Goal: Task Accomplishment & Management: Manage account settings

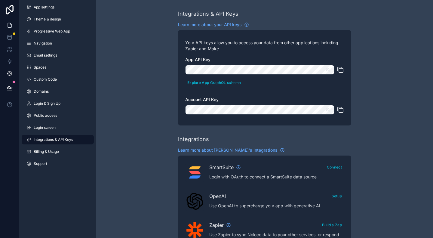
scroll to position [56, 0]
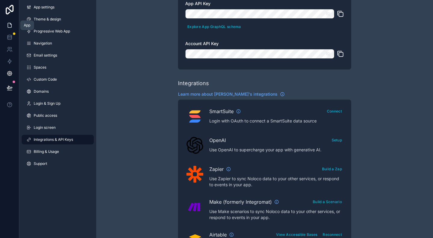
click at [10, 26] on icon at bounding box center [10, 25] width 6 height 6
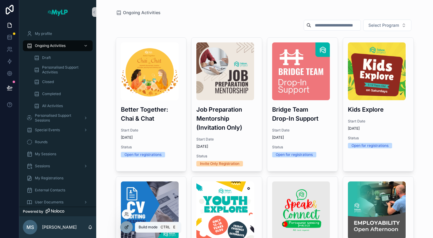
click at [127, 226] on icon at bounding box center [126, 227] width 5 height 5
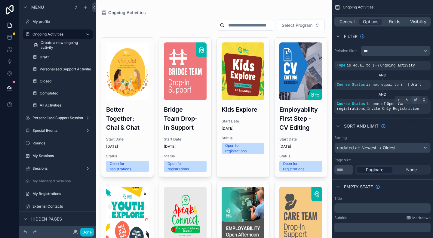
click at [415, 100] on icon "scrollable content" at bounding box center [416, 100] width 4 height 4
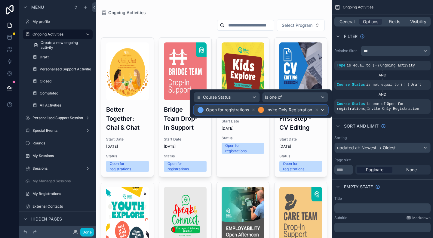
click at [293, 112] on span "Invite Only Registration" at bounding box center [290, 110] width 46 height 6
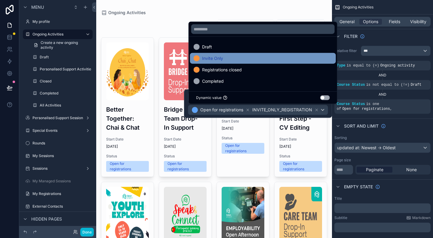
click at [219, 58] on span "Invite Only" at bounding box center [212, 58] width 21 height 7
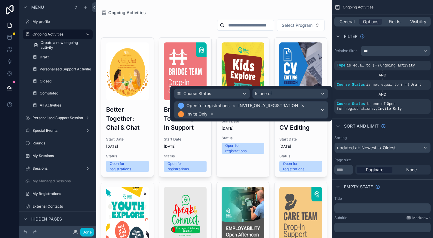
click at [303, 104] on icon at bounding box center [303, 106] width 4 height 4
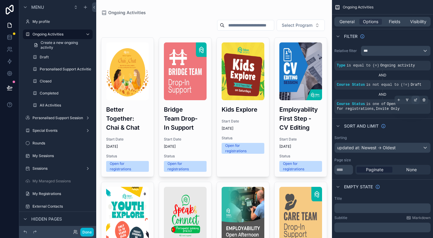
click at [414, 101] on icon "scrollable content" at bounding box center [416, 100] width 4 height 4
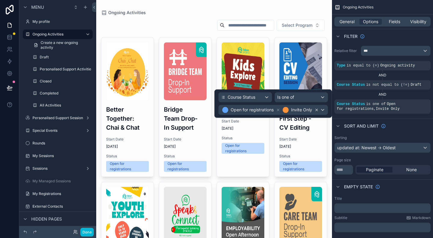
click at [317, 110] on icon at bounding box center [317, 110] width 4 height 4
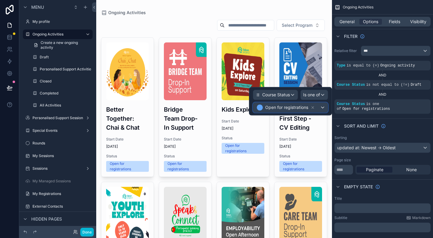
click at [322, 108] on div "Open for registrations" at bounding box center [290, 108] width 75 height 10
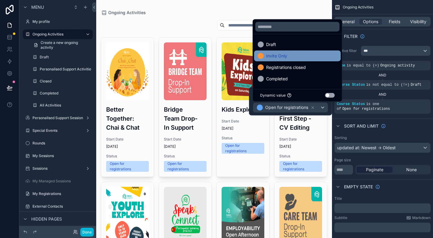
click at [274, 54] on span "Invite Only" at bounding box center [276, 55] width 21 height 7
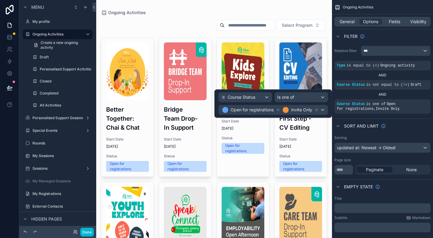
click at [407, 132] on div "Sort And Limit" at bounding box center [382, 126] width 101 height 14
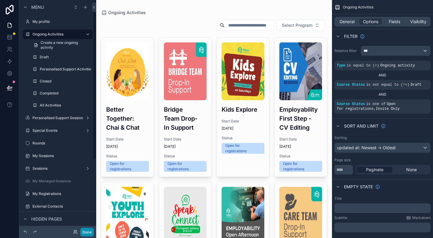
click at [87, 232] on button "Done" at bounding box center [87, 232] width 14 height 9
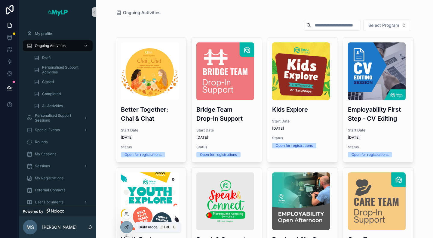
click at [126, 230] on div at bounding box center [127, 226] width 12 height 11
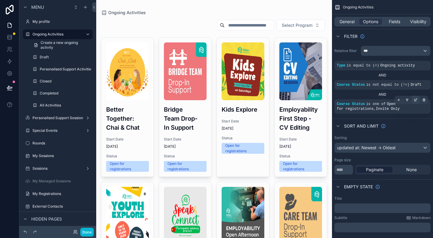
click at [416, 100] on icon "scrollable content" at bounding box center [417, 99] width 2 height 2
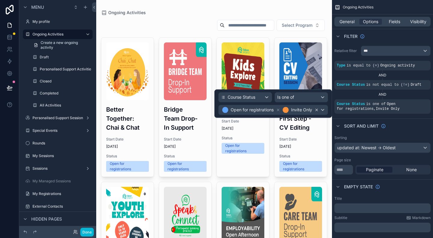
click at [316, 110] on icon at bounding box center [317, 110] width 2 height 2
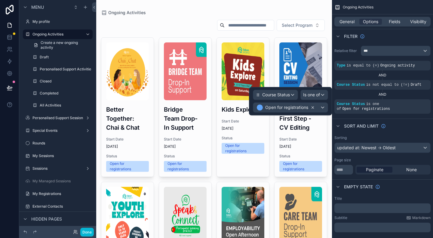
click at [312, 108] on icon at bounding box center [313, 107] width 4 height 4
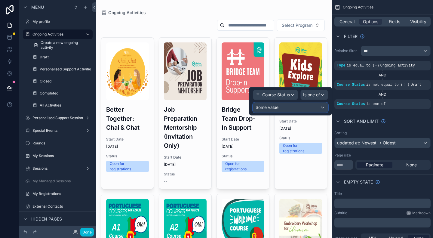
click at [272, 107] on span "Some value" at bounding box center [267, 107] width 23 height 5
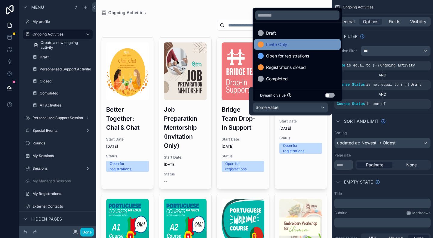
click at [282, 42] on span "Invite Only" at bounding box center [276, 44] width 21 height 7
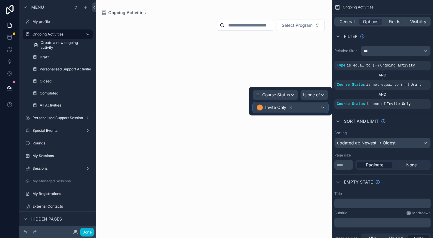
click at [323, 107] on div "Invite Only" at bounding box center [290, 108] width 75 height 10
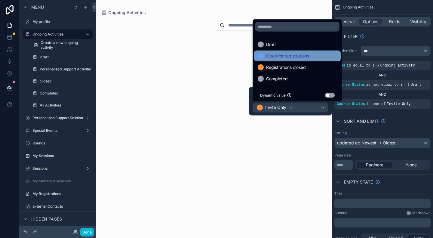
click at [282, 56] on span "Open for registrations" at bounding box center [287, 55] width 43 height 7
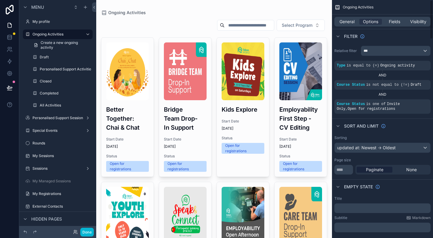
click at [350, 93] on div "AND" at bounding box center [383, 94] width 96 height 5
click at [49, 104] on label "All Activities" at bounding box center [60, 105] width 41 height 5
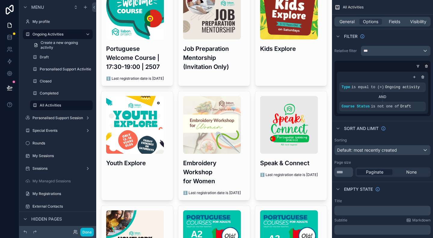
scroll to position [356, 0]
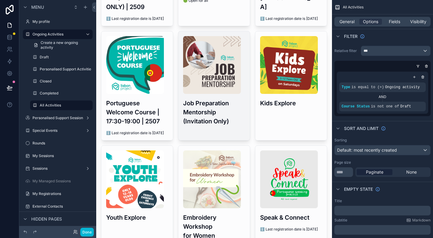
click at [212, 126] on h3 "Job Preparation Mentorship (Invitation Only)" at bounding box center [214, 112] width 62 height 27
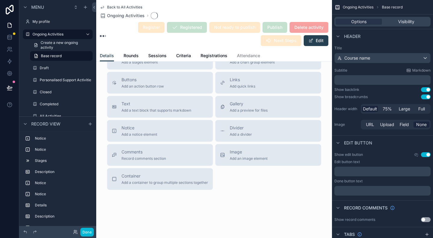
scroll to position [198, 0]
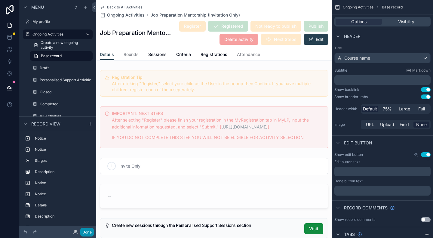
click at [88, 232] on button "Done" at bounding box center [87, 232] width 14 height 9
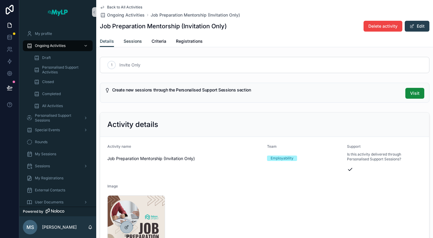
click at [132, 45] on link "Sessions" at bounding box center [133, 42] width 18 height 12
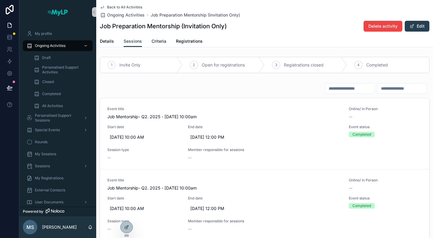
click at [163, 43] on span "Criteria" at bounding box center [159, 41] width 15 height 6
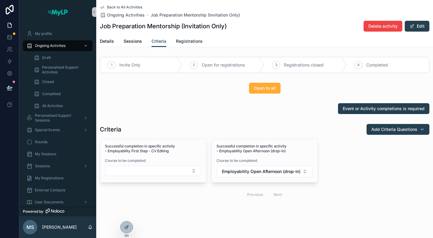
click at [193, 41] on span "Registrations" at bounding box center [189, 41] width 27 height 6
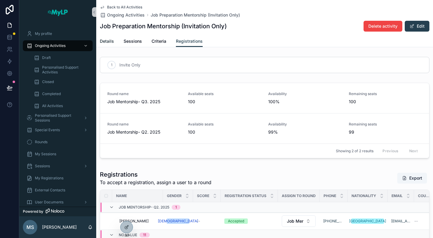
click at [114, 41] on div "Details Sessions Criteria Registrations" at bounding box center [265, 41] width 330 height 11
click at [111, 41] on span "Details" at bounding box center [107, 41] width 14 height 6
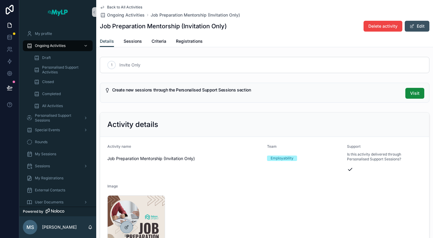
click at [416, 27] on button "Edit" at bounding box center [417, 26] width 25 height 11
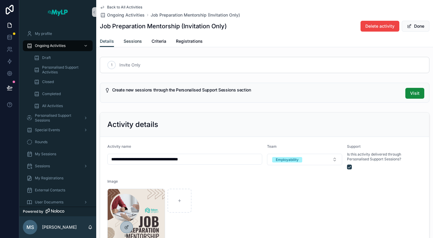
click at [132, 42] on span "Sessions" at bounding box center [133, 41] width 18 height 6
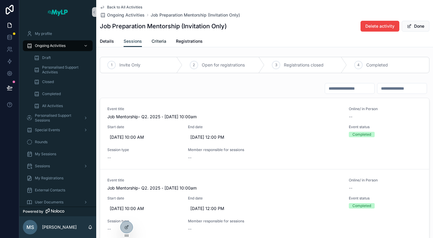
click at [161, 43] on span "Criteria" at bounding box center [159, 41] width 15 height 6
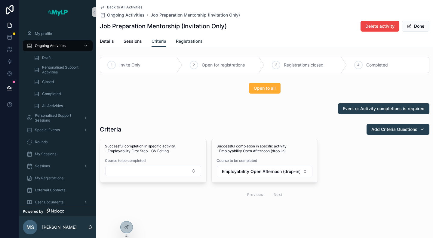
click at [193, 42] on span "Registrations" at bounding box center [189, 41] width 27 height 6
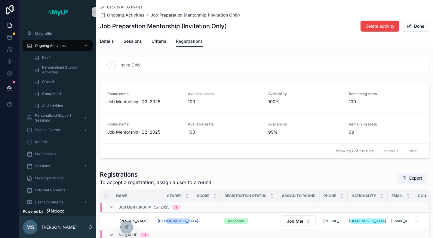
scroll to position [0, 0]
click at [123, 62] on span "Invite Only" at bounding box center [129, 65] width 21 height 6
click at [110, 63] on div "1" at bounding box center [111, 64] width 8 height 8
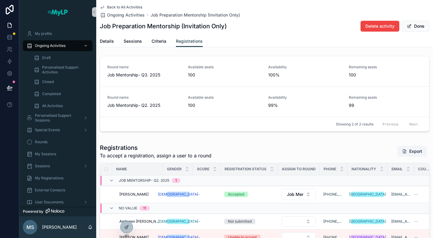
scroll to position [0, 0]
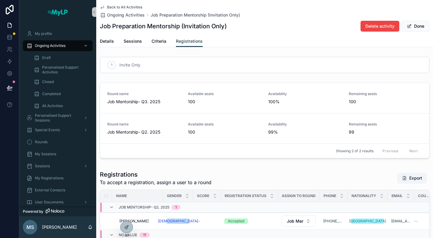
click at [111, 5] on span "Back to All Activities" at bounding box center [124, 7] width 35 height 5
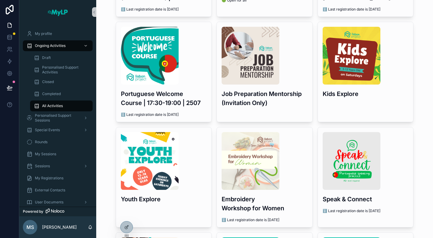
scroll to position [338, 0]
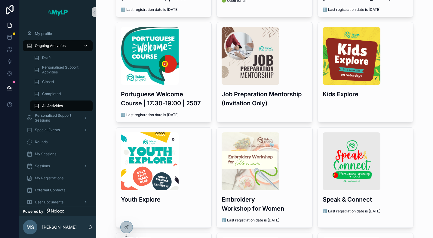
click at [55, 47] on span "Ongoing Activities" at bounding box center [50, 45] width 31 height 5
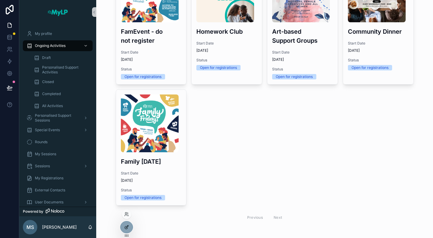
click at [126, 227] on icon at bounding box center [127, 226] width 2 height 2
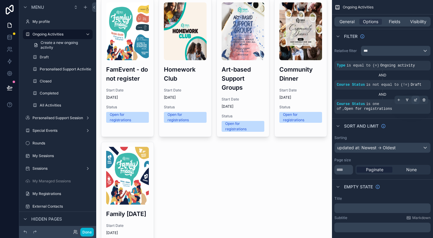
click at [413, 101] on div "scrollable content" at bounding box center [416, 100] width 8 height 8
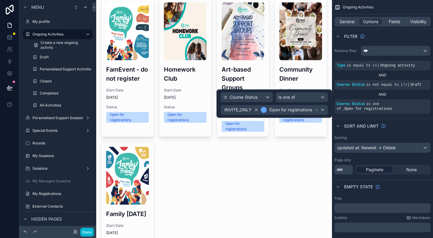
click at [257, 110] on icon at bounding box center [256, 110] width 2 height 2
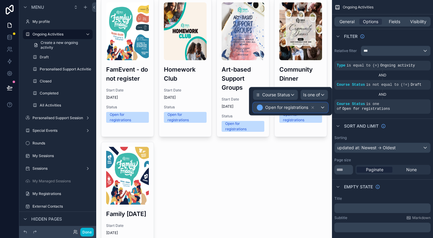
click at [323, 107] on div "Open for registrations" at bounding box center [290, 108] width 75 height 10
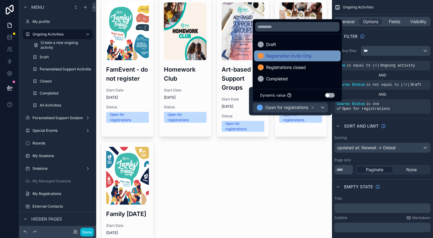
click at [302, 56] on span "Registration Invite Only" at bounding box center [289, 55] width 46 height 7
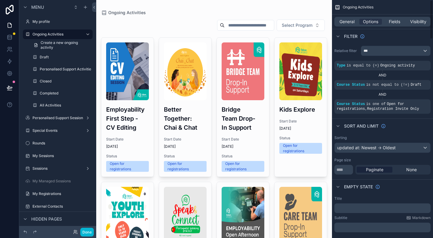
click at [407, 126] on div "Sort And Limit" at bounding box center [382, 126] width 101 height 14
click at [45, 105] on label "All Activities" at bounding box center [60, 105] width 41 height 5
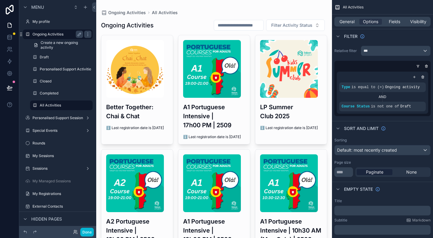
click at [57, 33] on label "Ongoing Activities" at bounding box center [56, 34] width 48 height 5
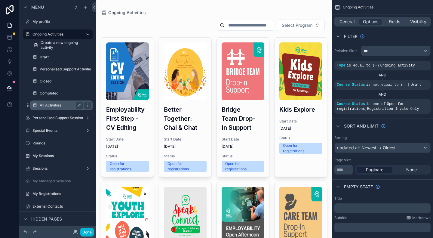
click at [55, 109] on div "All Activities" at bounding box center [61, 106] width 60 height 10
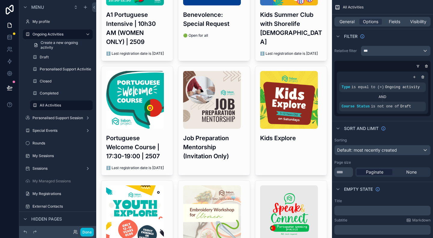
scroll to position [347, 0]
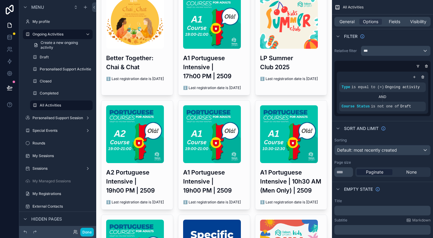
scroll to position [0, 0]
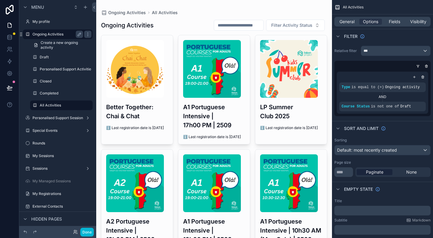
click at [52, 36] on label "Ongoing Activities" at bounding box center [56, 34] width 48 height 5
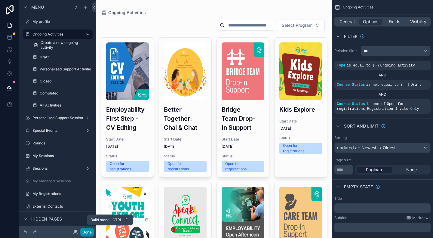
click at [84, 233] on button "Done" at bounding box center [87, 232] width 14 height 9
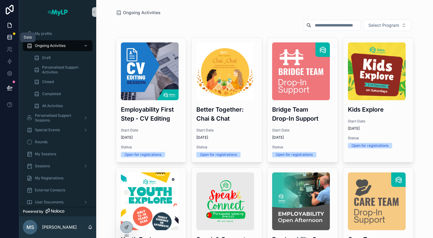
click at [10, 37] on icon at bounding box center [10, 37] width 6 height 6
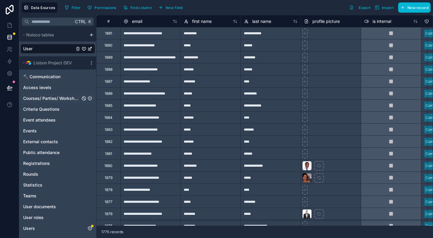
click at [40, 97] on span "Courses/ Parties/ Workshops" at bounding box center [51, 98] width 57 height 6
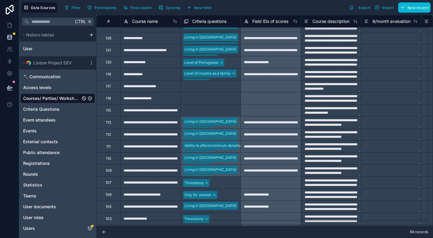
scroll to position [383, 0]
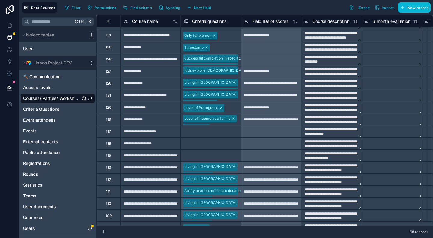
click at [160, 59] on div "**********" at bounding box center [150, 59] width 60 height 12
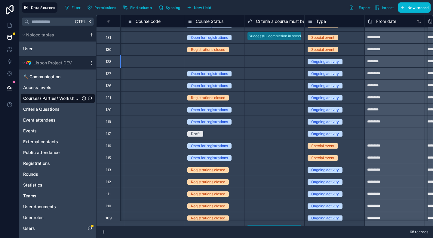
scroll to position [381, 417]
click at [215, 65] on div "Select a Course Status" at bounding box center [215, 62] width 60 height 12
click at [226, 62] on div "Select a Course Status" at bounding box center [215, 62] width 60 height 6
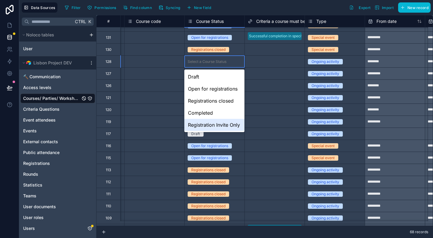
click at [218, 125] on div "Registration Invite Only" at bounding box center [214, 125] width 60 height 12
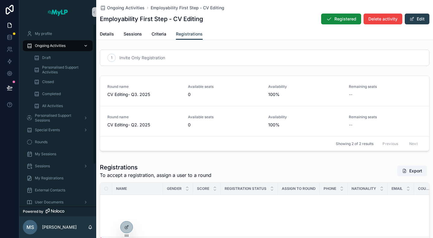
scroll to position [204, 0]
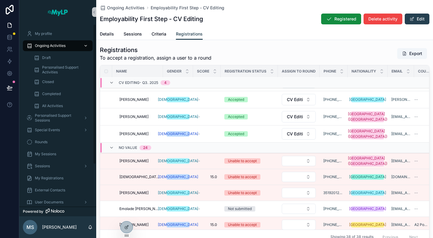
click at [47, 46] on span "Ongoing Activities" at bounding box center [50, 45] width 31 height 5
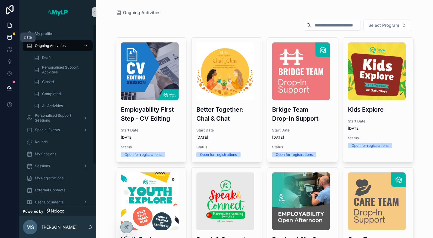
click at [11, 39] on icon at bounding box center [10, 38] width 4 height 2
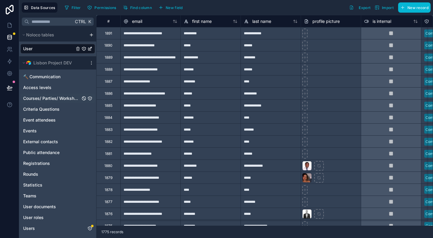
click at [60, 98] on span "Courses/ Parties/ Workshops" at bounding box center [51, 98] width 57 height 6
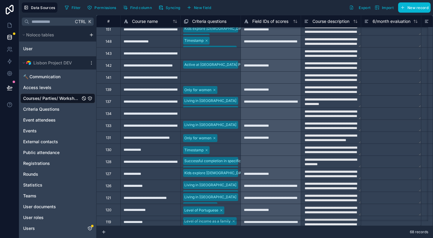
scroll to position [281, 0]
click at [160, 163] on div "**********" at bounding box center [150, 161] width 60 height 12
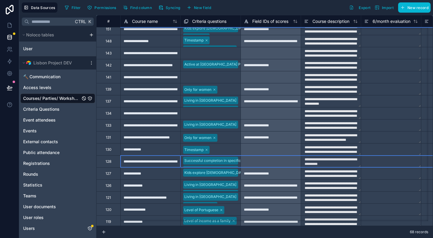
click at [113, 162] on div "128" at bounding box center [108, 161] width 24 height 12
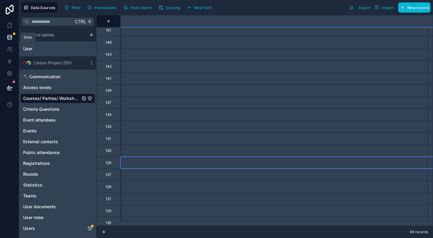
scroll to position [280, 247]
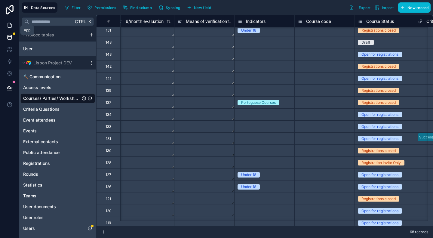
click at [9, 27] on icon at bounding box center [10, 25] width 6 height 6
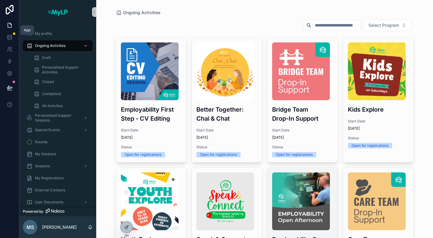
click at [317, 177] on img "scrollable content" at bounding box center [301, 201] width 58 height 58
